Goal: Task Accomplishment & Management: Manage account settings

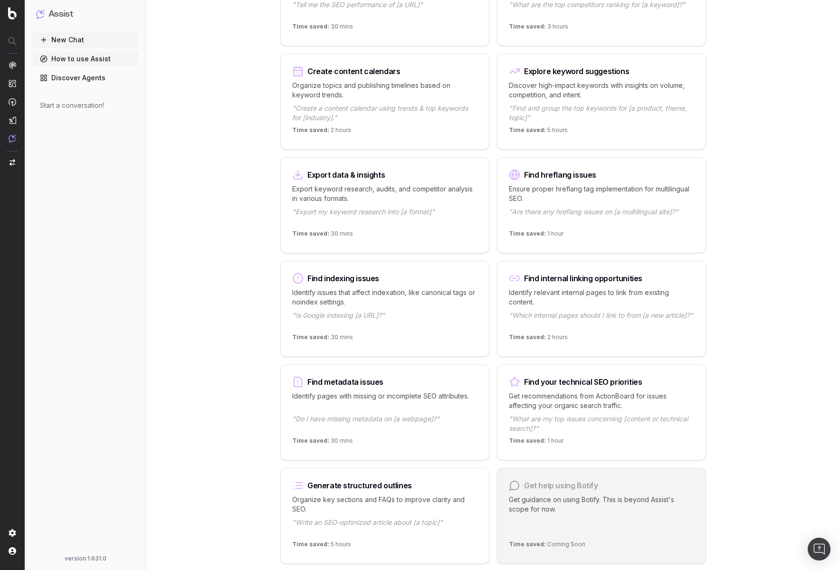
scroll to position [400, 0]
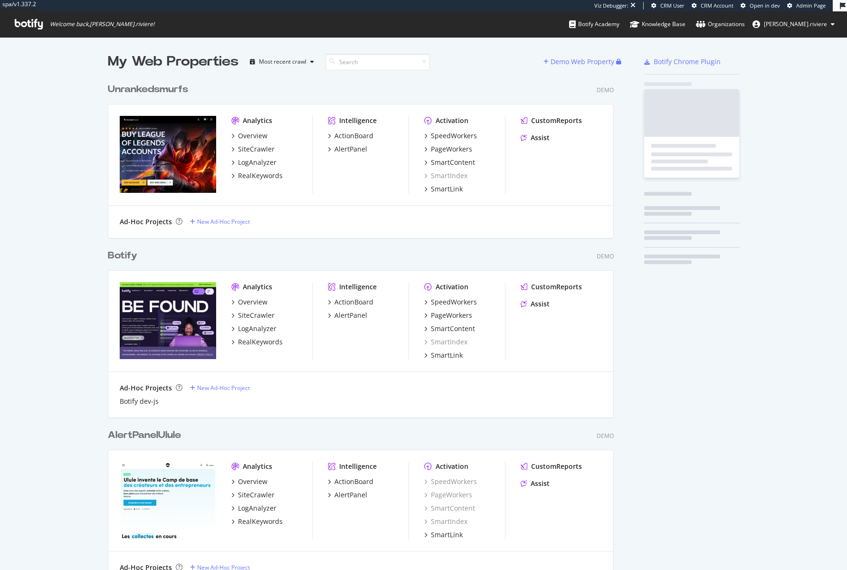
click at [795, 26] on span "[PERSON_NAME].riviere" at bounding box center [795, 24] width 63 height 8
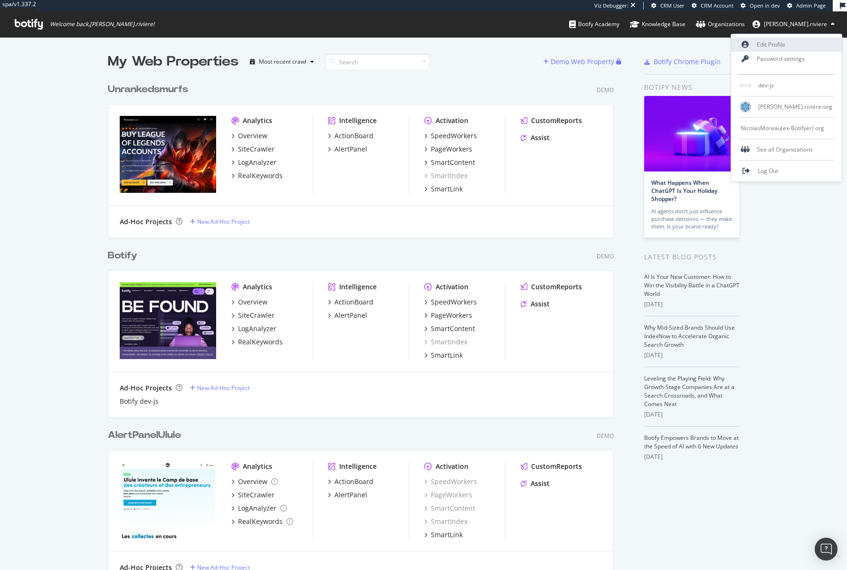
click at [777, 44] on link "Edit Profile" at bounding box center [786, 45] width 111 height 14
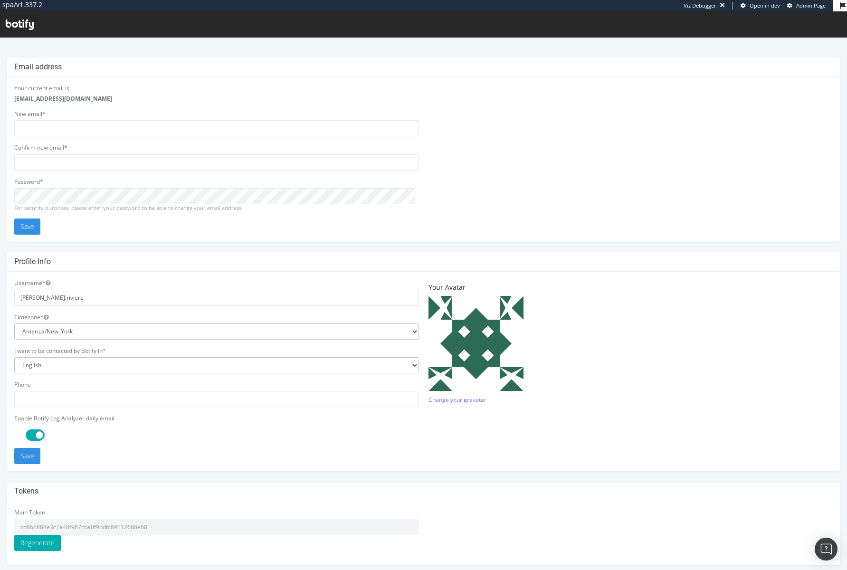
click at [76, 528] on input "cd865884e3c7a48f987cba0f9bdfc69112688e68" at bounding box center [216, 527] width 405 height 16
